Goal: Navigation & Orientation: Find specific page/section

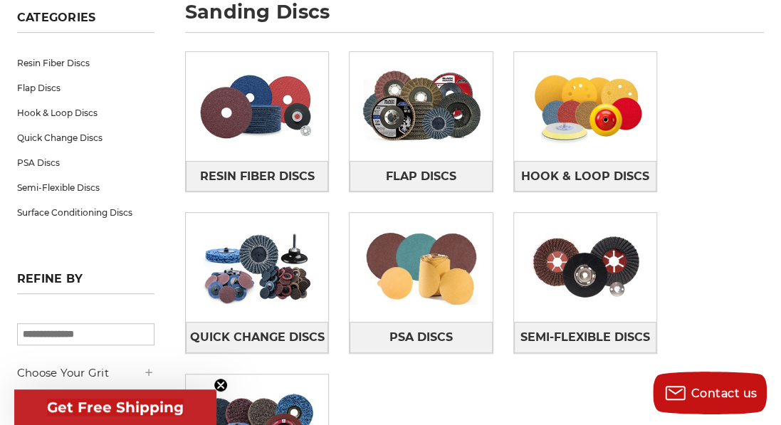
scroll to position [222, 0]
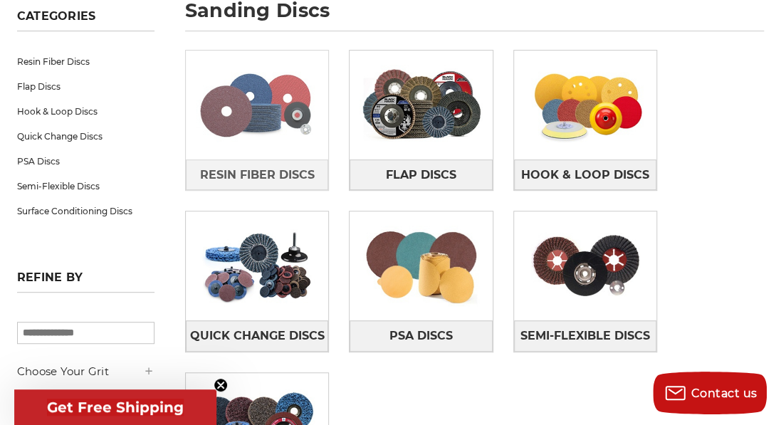
click at [253, 104] on img at bounding box center [257, 105] width 142 height 100
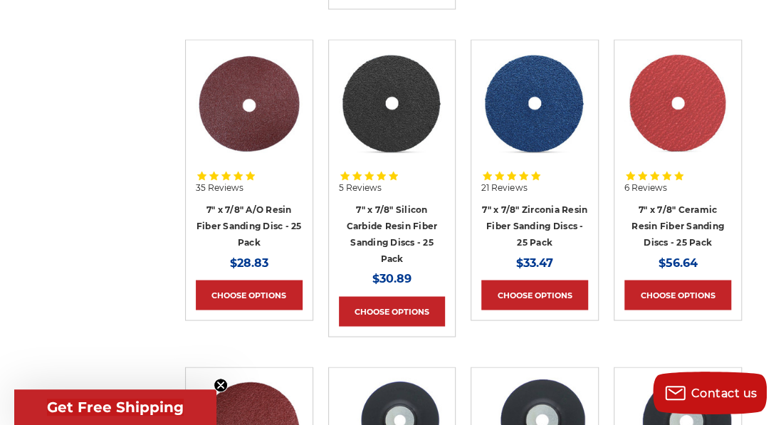
scroll to position [966, 0]
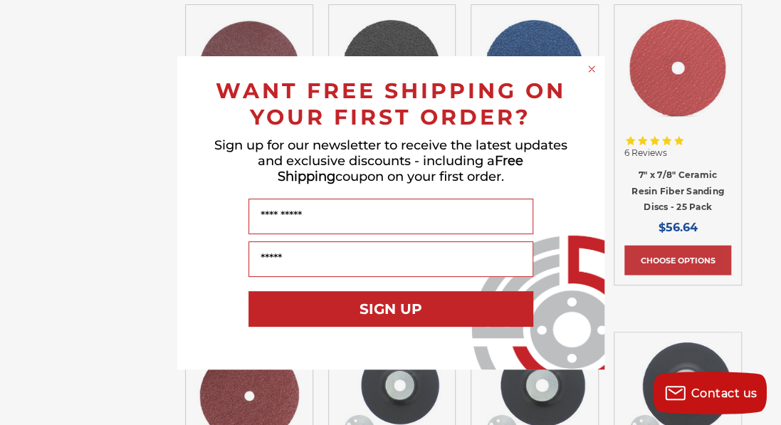
click at [592, 64] on circle "Close dialog" at bounding box center [591, 69] width 14 height 14
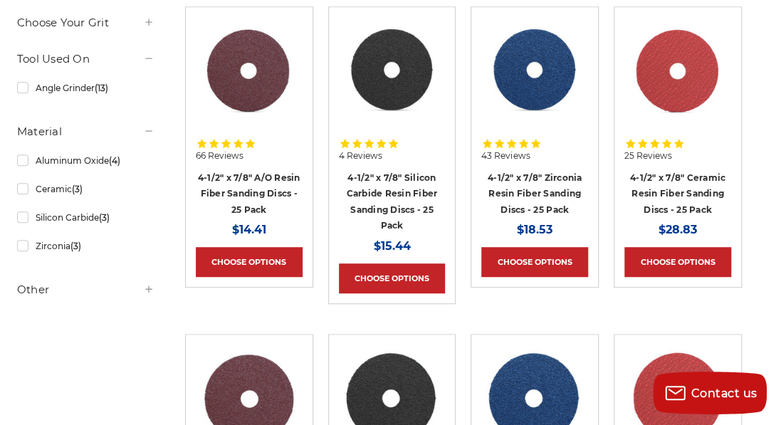
scroll to position [322, 0]
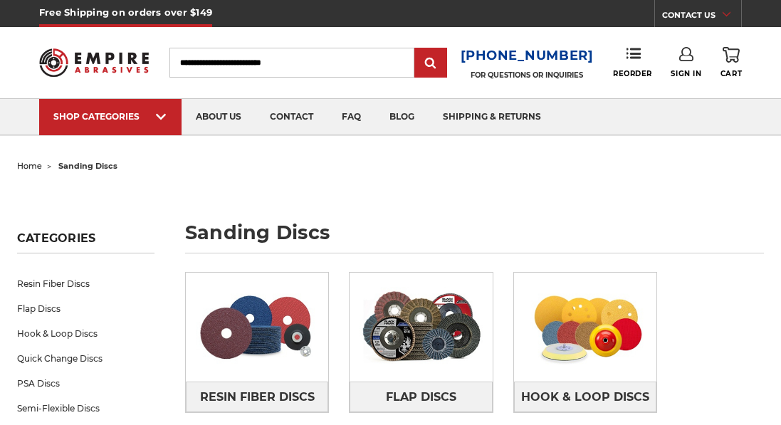
scroll to position [222, 0]
